Goal: Communication & Community: Connect with others

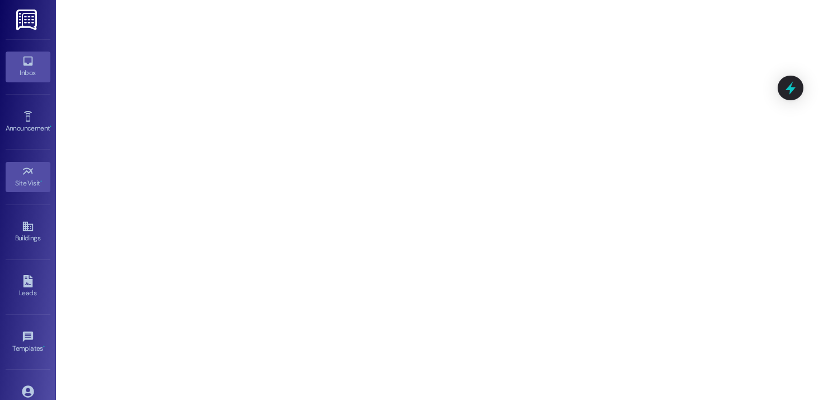
click at [38, 77] on div "Inbox" at bounding box center [28, 72] width 56 height 11
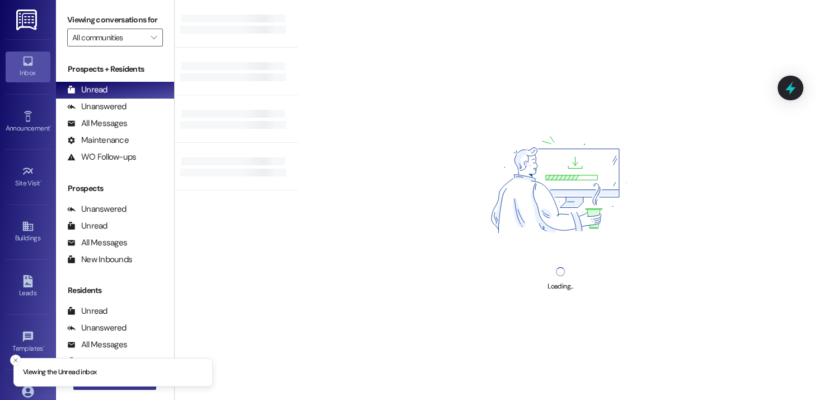
click at [116, 388] on button " New Message" at bounding box center [114, 381] width 83 height 18
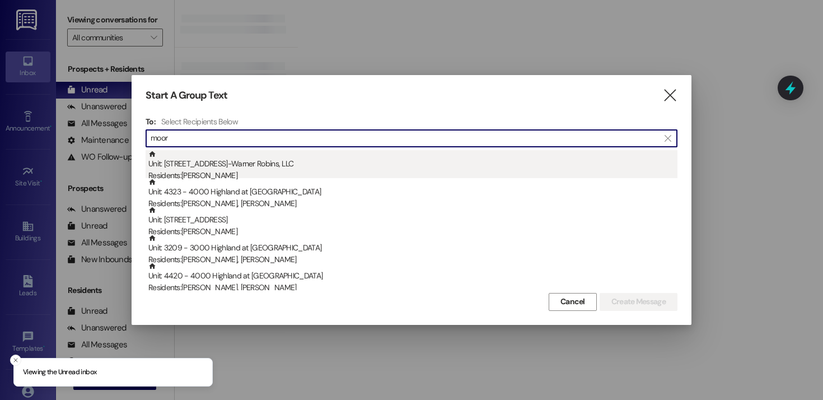
type input "moor"
click at [248, 168] on div "Unit: [STREET_ADDRESS]-Warner Robins, LLC Residents: [PERSON_NAME]" at bounding box center [412, 166] width 529 height 32
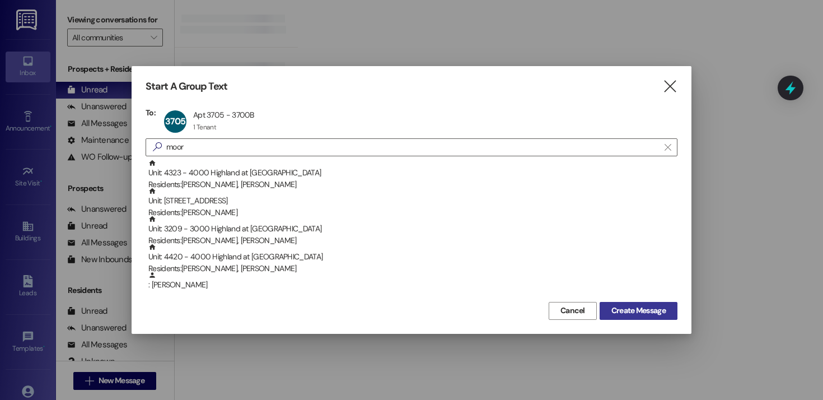
click at [640, 310] on span "Create Message" at bounding box center [638, 311] width 54 height 12
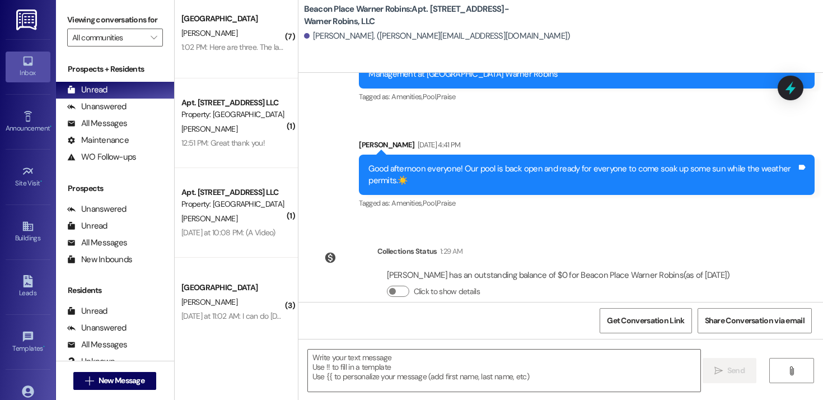
scroll to position [128, 0]
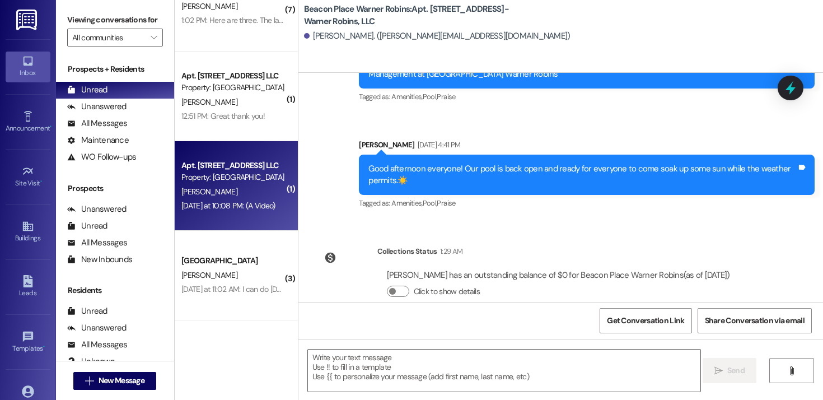
click at [238, 175] on div "Property: [GEOGRAPHIC_DATA]" at bounding box center [233, 177] width 104 height 12
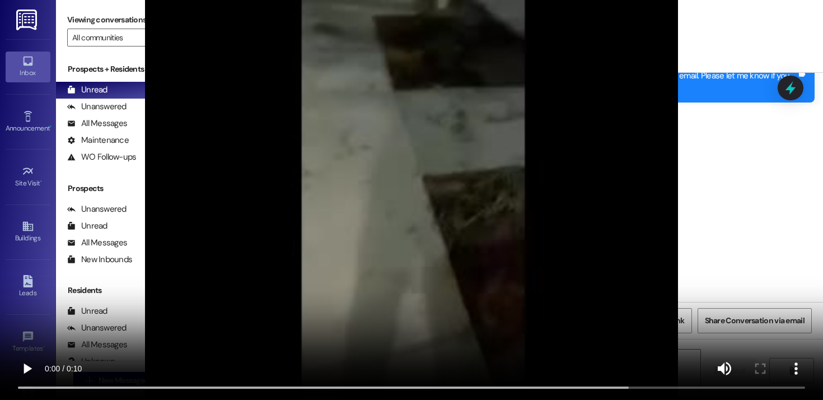
scroll to position [0, 0]
